Goal: Transaction & Acquisition: Subscribe to service/newsletter

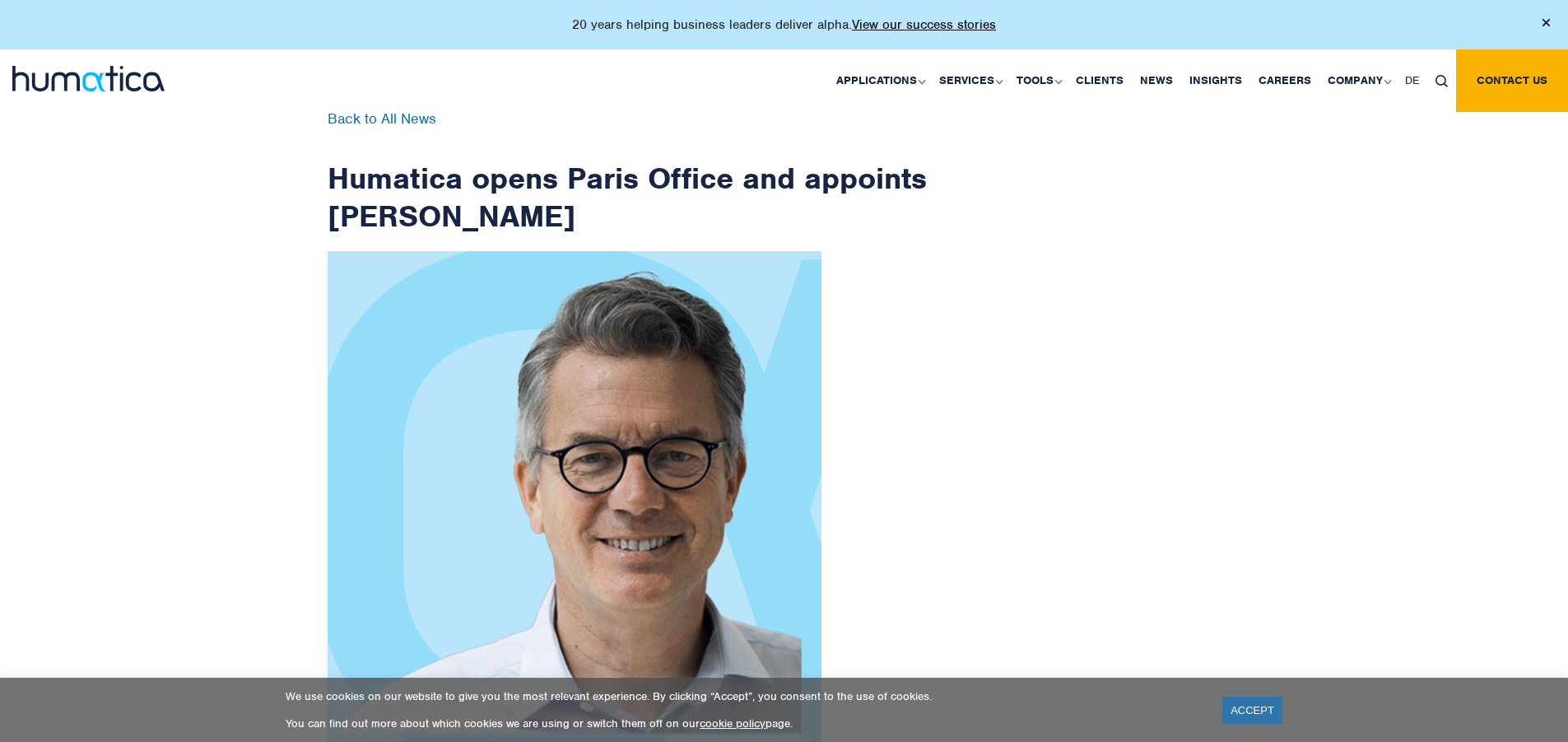
scroll to position [2626, 0]
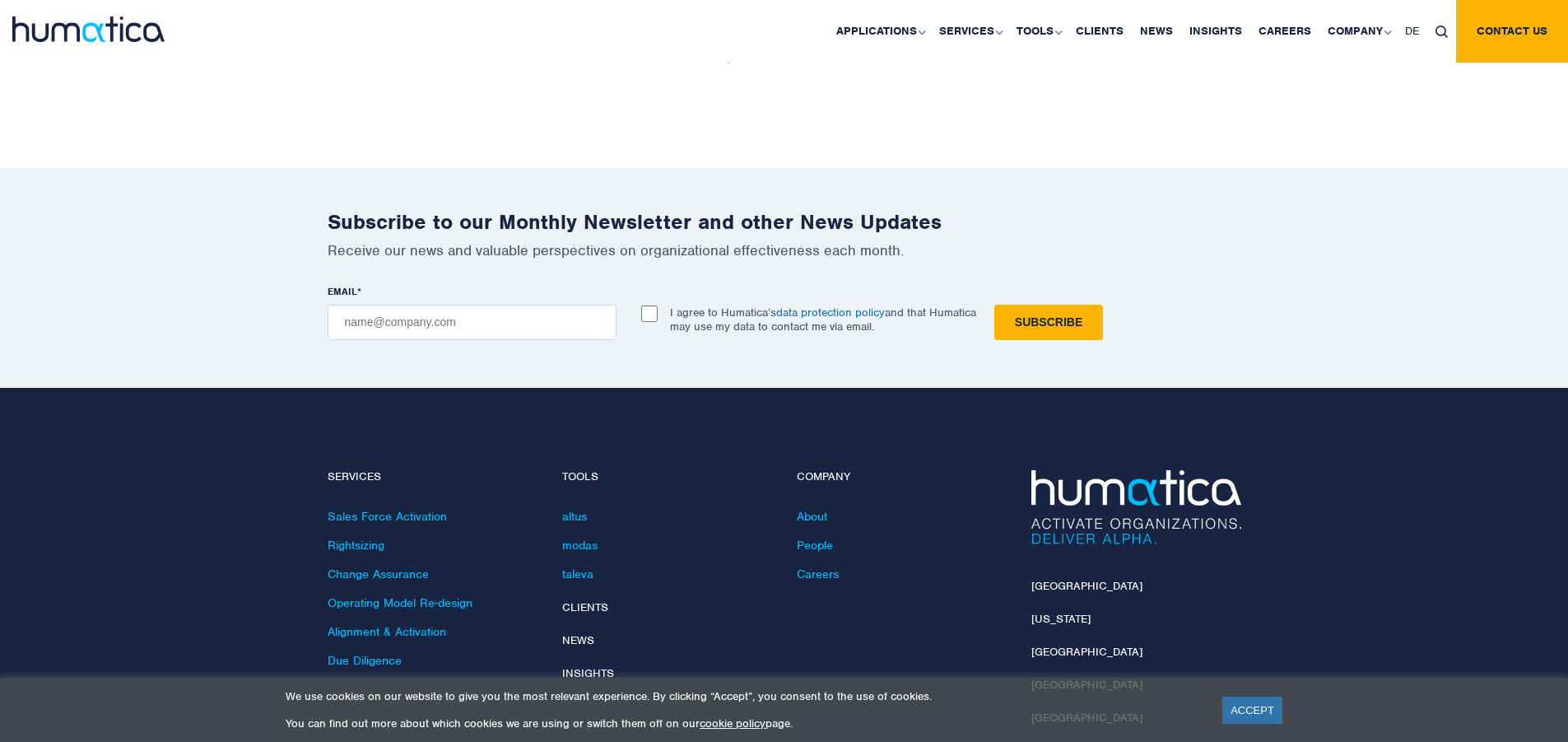
checkbox input "true"
type input "[EMAIL_ADDRESS][DOMAIN_NAME]"
click at [994, 304] on input "Subscribe" at bounding box center [1048, 322] width 109 height 35
